Goal: Register for event/course

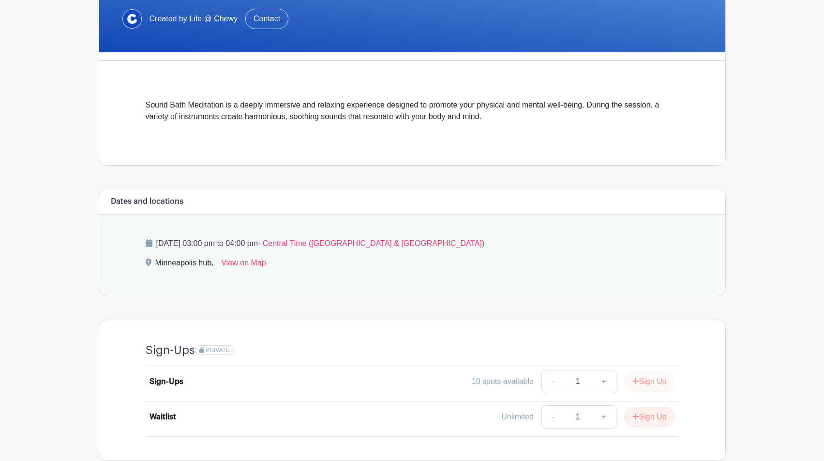
scroll to position [253, 0]
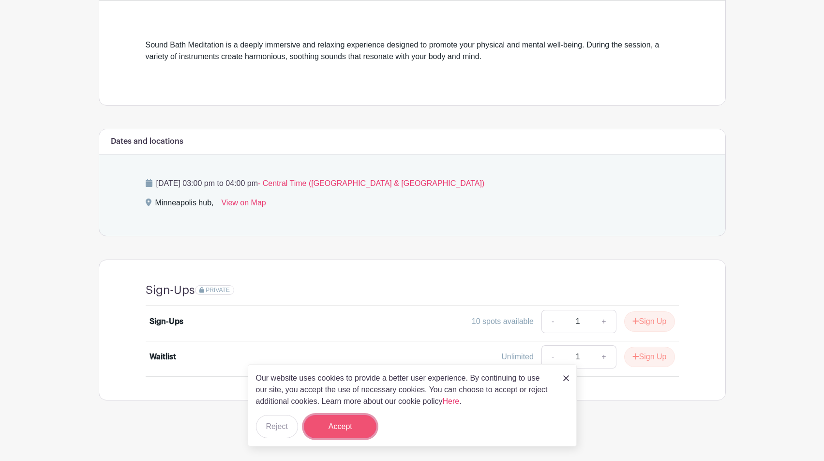
click at [369, 428] on button "Accept" at bounding box center [340, 426] width 73 height 23
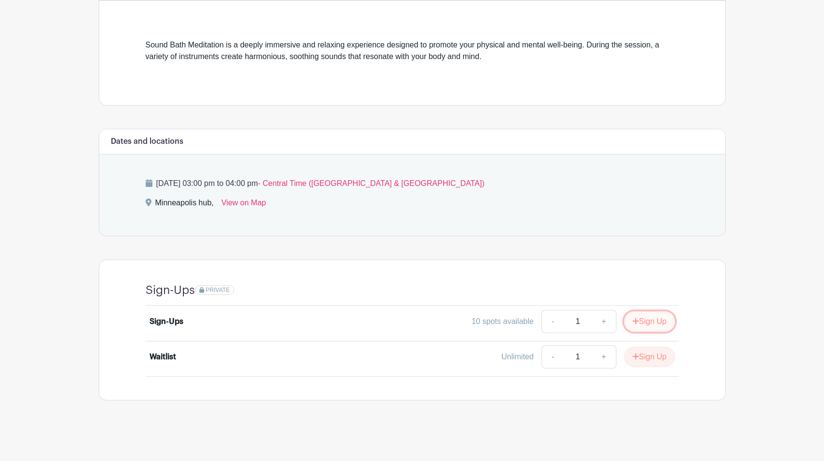
click at [651, 322] on button "Sign Up" at bounding box center [649, 321] width 51 height 20
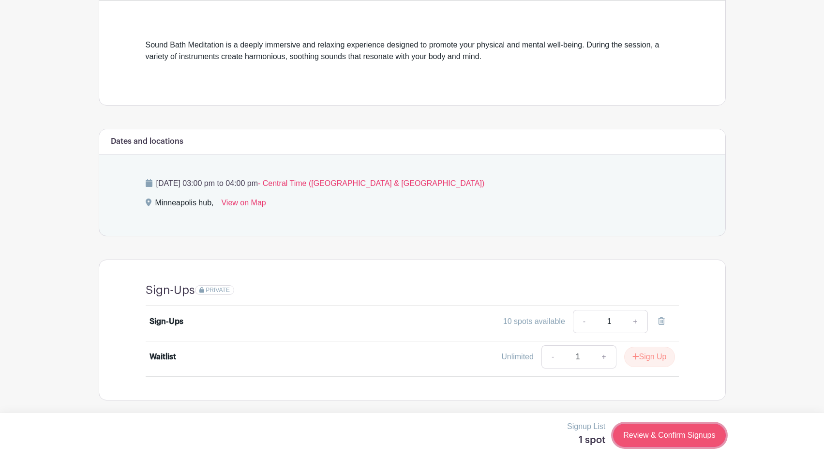
click at [662, 431] on link "Review & Confirm Signups" at bounding box center [669, 434] width 112 height 23
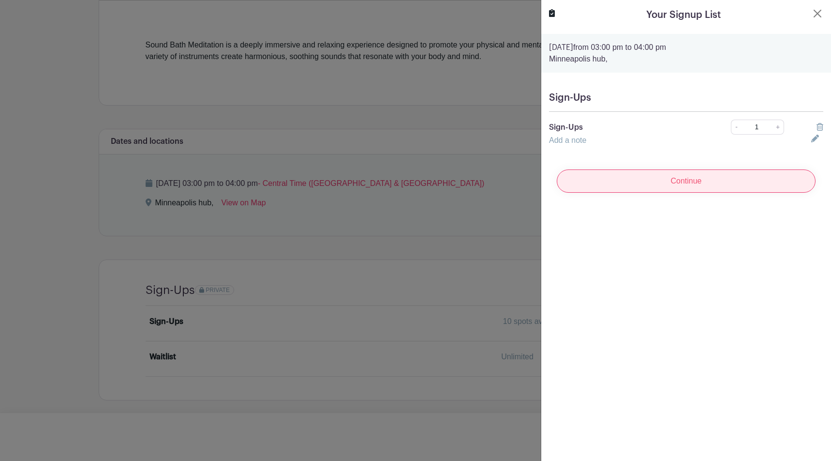
click at [677, 181] on input "Continue" at bounding box center [686, 180] width 259 height 23
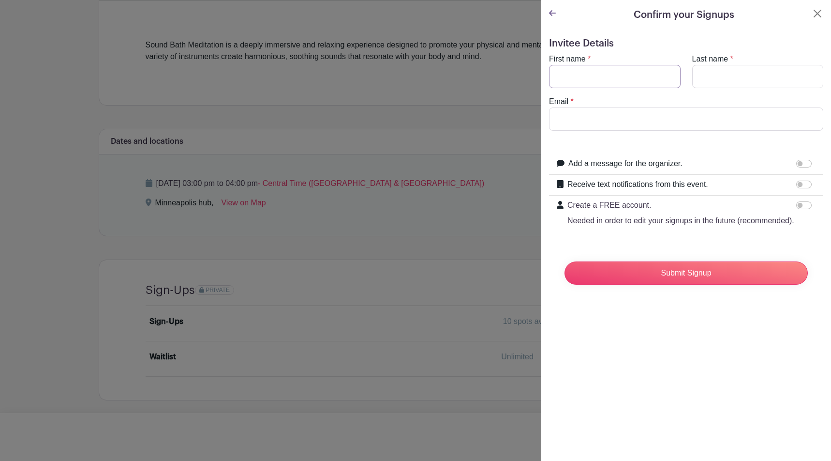
click at [638, 84] on input "First name" at bounding box center [615, 76] width 132 height 23
type input "[PERSON_NAME]"
drag, startPoint x: 657, startPoint y: 119, endPoint x: 551, endPoint y: 120, distance: 106.0
click at [551, 120] on input "[EMAIL_ADDRESS][DOMAIN_NAME]" at bounding box center [686, 118] width 274 height 23
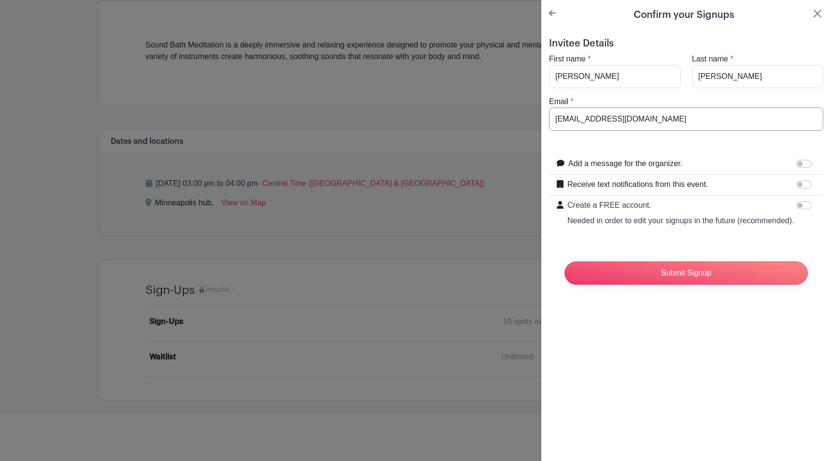
type input "[EMAIL_ADDRESS][DOMAIN_NAME]"
click at [657, 327] on div "Confirm your Signups Invitee Details First name * [PERSON_NAME] Last name * [PE…" at bounding box center [686, 230] width 290 height 461
click at [670, 284] on input "Submit Signup" at bounding box center [686, 272] width 243 height 23
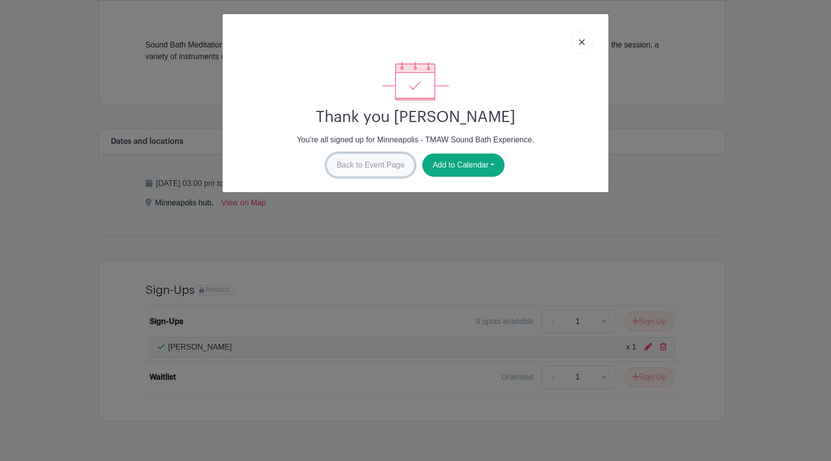
click at [401, 160] on link "Back to Event Page" at bounding box center [371, 164] width 89 height 23
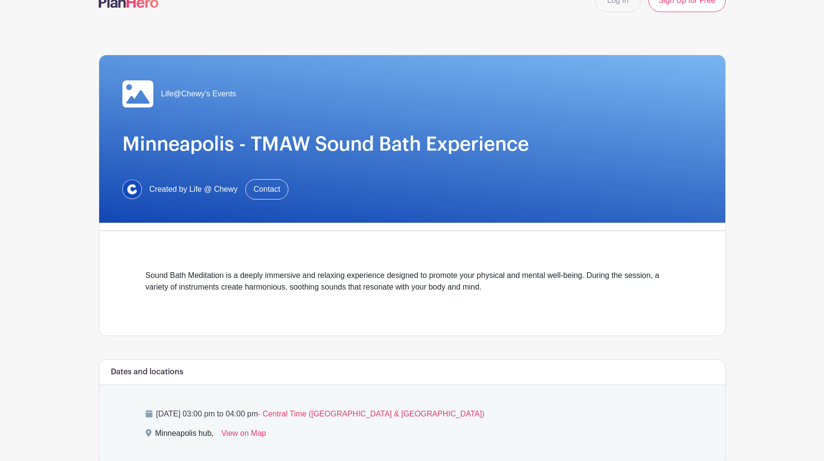
scroll to position [268, 0]
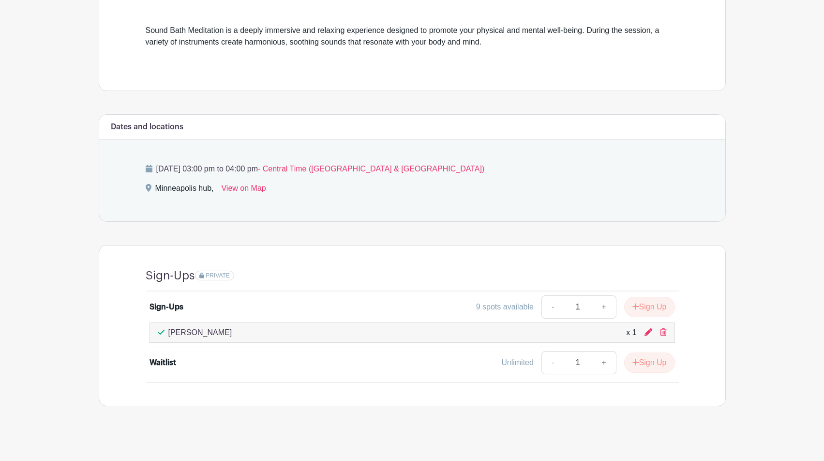
click at [27, 347] on main "Log In Sign Up for Free Life@Chewy's Events Minneapolis - TMAW Sound Bath Exper…" at bounding box center [412, 99] width 824 height 734
